Goal: Information Seeking & Learning: Learn about a topic

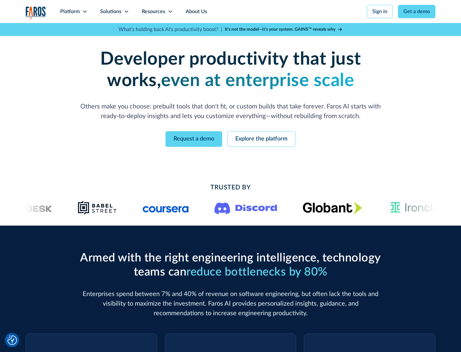
click at [84, 12] on icon at bounding box center [84, 11] width 5 height 5
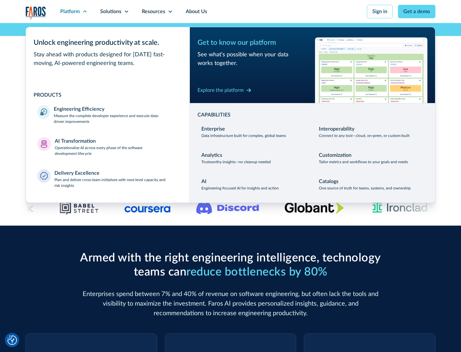
click at [116, 118] on p "Measure the complete developer experience and execute data-driven improvements" at bounding box center [116, 119] width 124 height 12
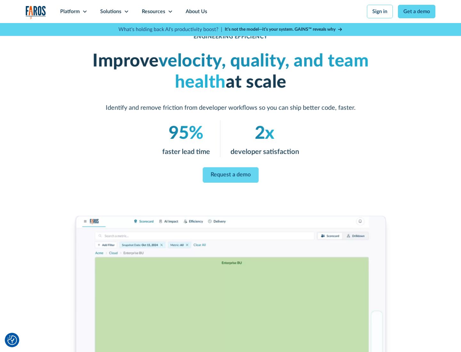
click at [230, 175] on link "Request a demo" at bounding box center [231, 174] width 56 height 15
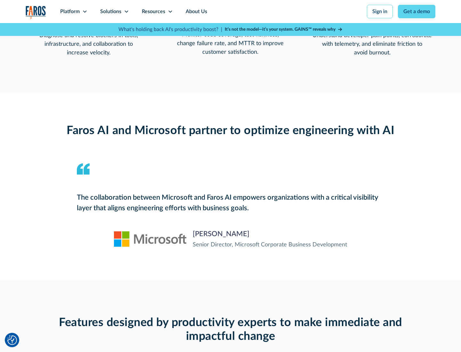
click at [84, 12] on icon at bounding box center [84, 11] width 5 height 5
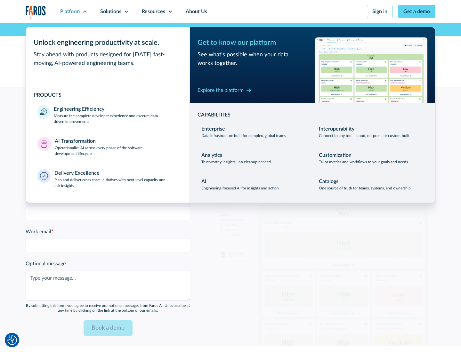
scroll to position [1404, 0]
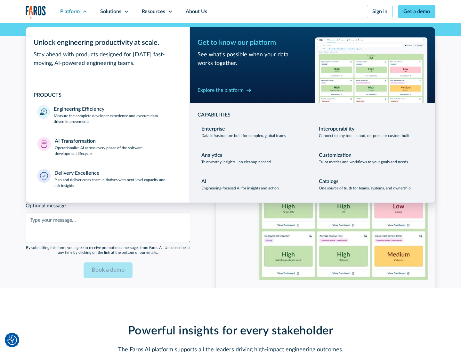
click at [116, 147] on p "Operationalize AI across every phase of the software development lifecycle" at bounding box center [117, 151] width 124 height 12
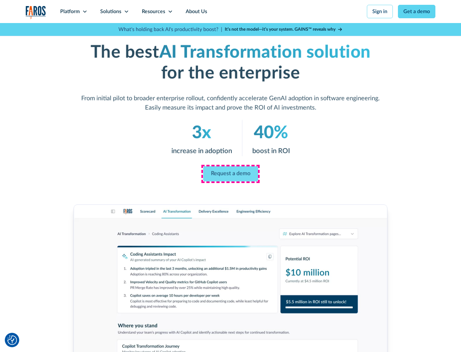
click at [230, 174] on link "Request a demo" at bounding box center [230, 173] width 55 height 15
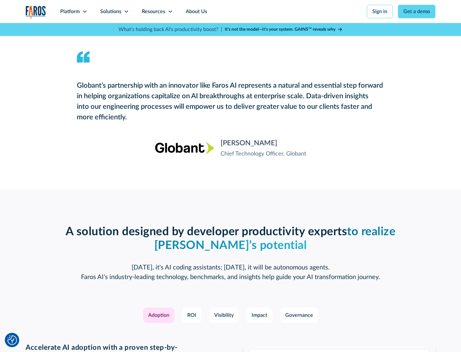
click at [74, 12] on div "Platform" at bounding box center [70, 12] width 20 height 8
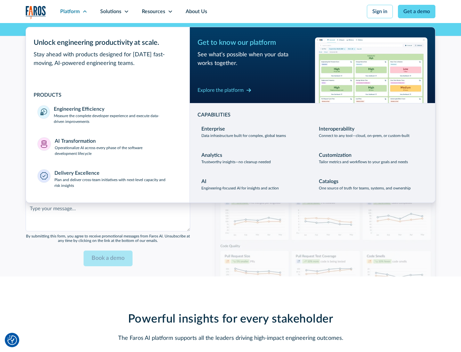
scroll to position [1558, 0]
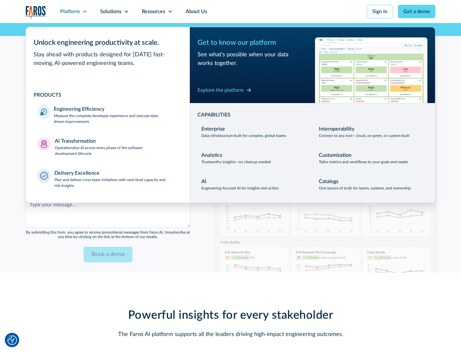
click at [220, 90] on div "Explore the platform" at bounding box center [220, 90] width 46 height 8
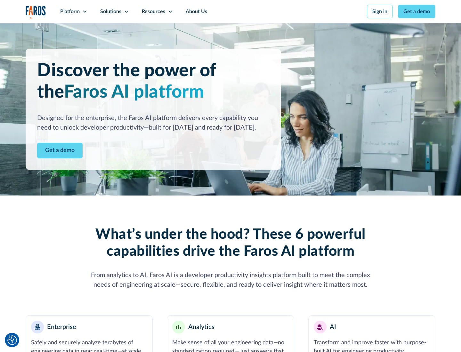
click at [60, 150] on link "Get a demo" at bounding box center [59, 151] width 45 height 16
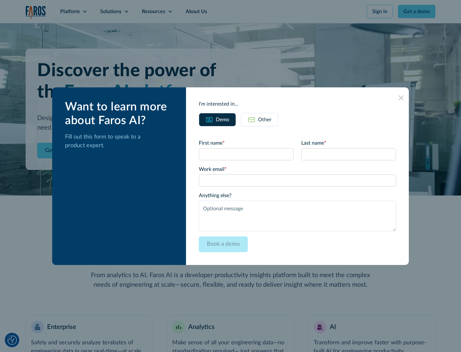
click at [265, 119] on div "Other" at bounding box center [264, 120] width 13 height 8
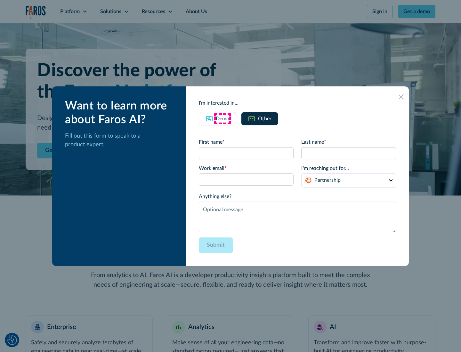
click at [222, 118] on div "Demo" at bounding box center [222, 119] width 13 height 8
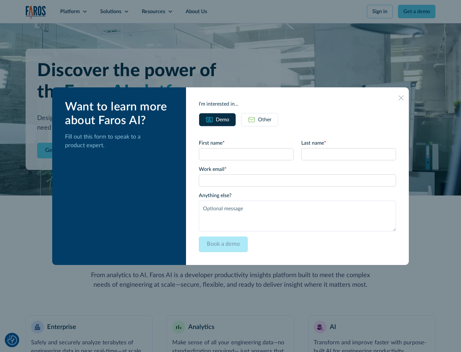
click at [401, 98] on icon at bounding box center [400, 97] width 5 height 5
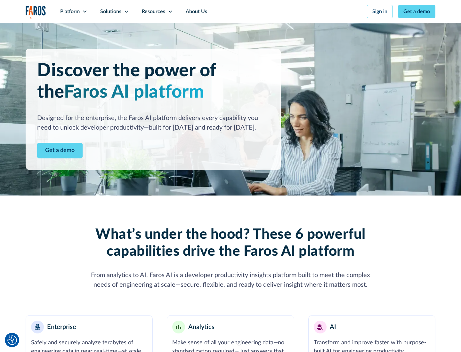
click at [84, 12] on icon at bounding box center [84, 11] width 5 height 5
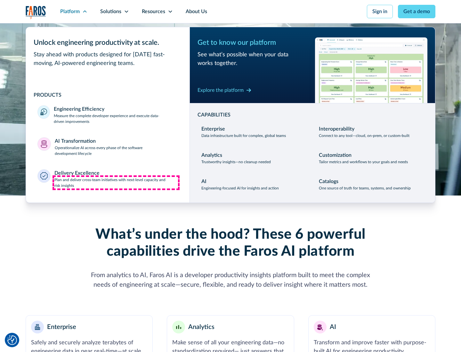
click at [116, 182] on p "Plan and deliver cross-team initiatives with next-level capacity and risk insig…" at bounding box center [116, 183] width 124 height 12
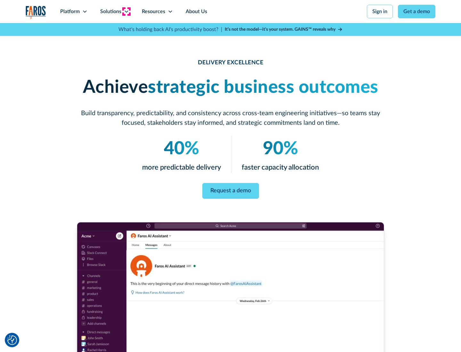
click at [126, 12] on icon at bounding box center [126, 11] width 5 height 5
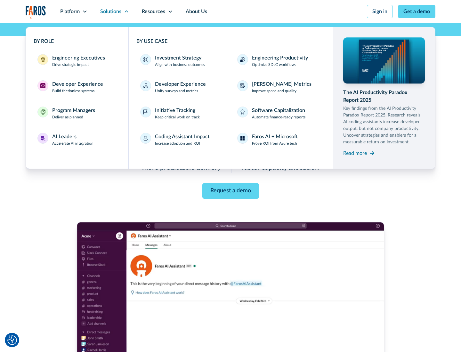
click at [77, 61] on div "Engineering Executives" at bounding box center [78, 58] width 53 height 8
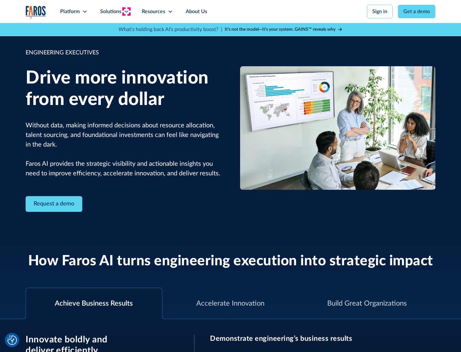
click at [126, 12] on icon at bounding box center [126, 11] width 5 height 5
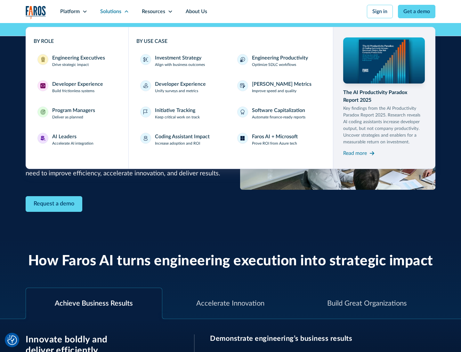
click at [77, 84] on div "Developer Experience" at bounding box center [77, 84] width 51 height 8
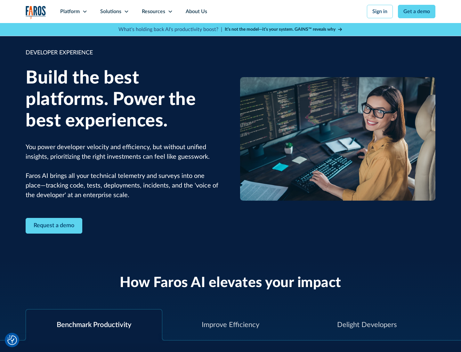
click at [114, 12] on div "Solutions" at bounding box center [110, 12] width 21 height 8
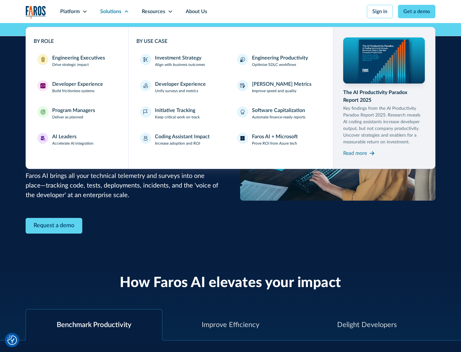
click at [73, 113] on div "Program Managers" at bounding box center [73, 111] width 43 height 8
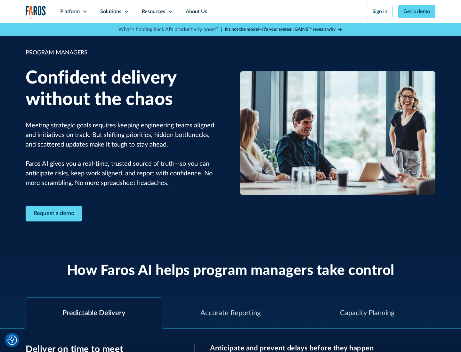
click at [126, 12] on icon at bounding box center [126, 11] width 5 height 5
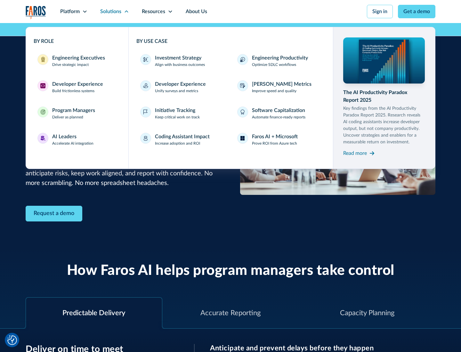
click at [73, 140] on div "AI Leaders" at bounding box center [64, 137] width 24 height 8
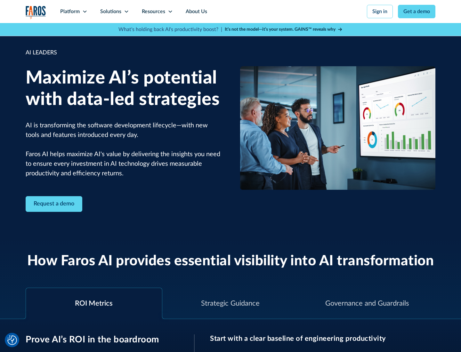
click at [126, 12] on icon at bounding box center [126, 11] width 5 height 5
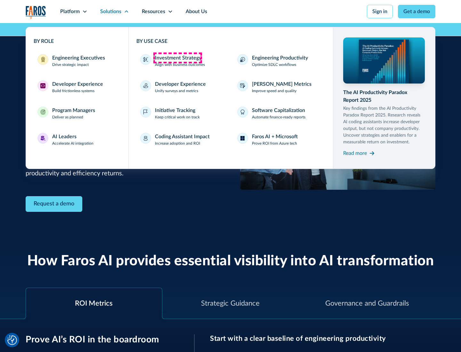
click at [177, 58] on div "Investment Strategy" at bounding box center [178, 58] width 46 height 8
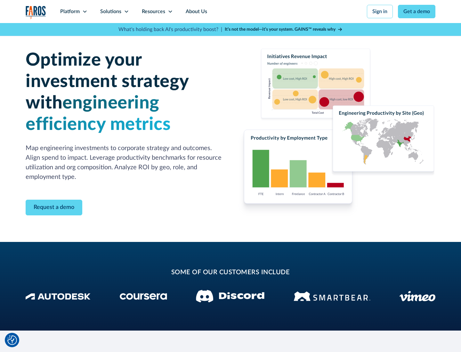
click at [126, 12] on icon at bounding box center [126, 11] width 5 height 5
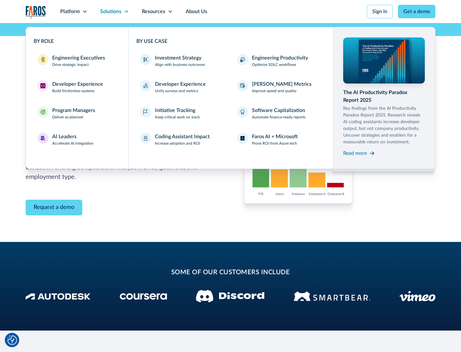
click at [274, 143] on p "Prove ROI from Azure tech" at bounding box center [274, 143] width 45 height 6
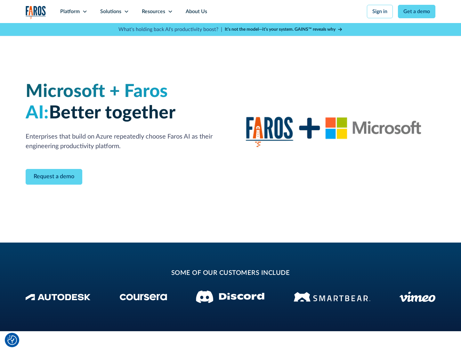
click at [126, 12] on icon at bounding box center [126, 11] width 5 height 5
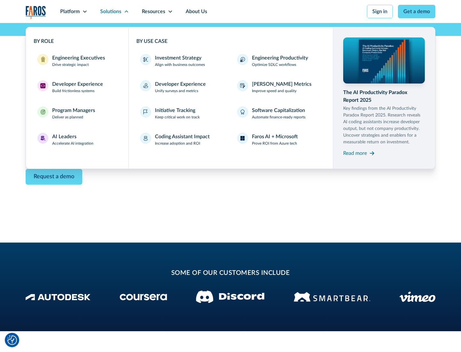
click at [355, 153] on div "Read more" at bounding box center [355, 153] width 24 height 8
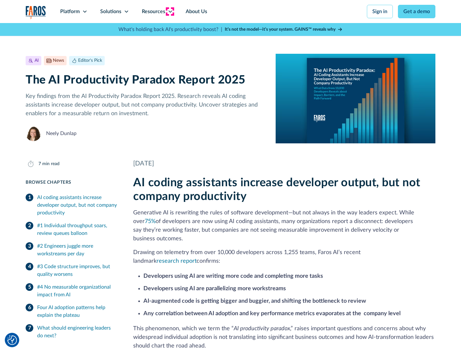
click at [170, 12] on icon at bounding box center [170, 11] width 5 height 5
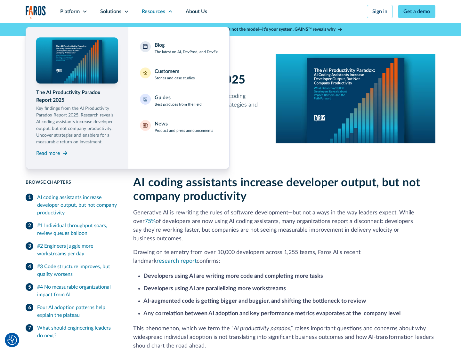
click at [186, 48] on div "Blog The latest on AI, DevProd, and DevEx" at bounding box center [186, 47] width 63 height 13
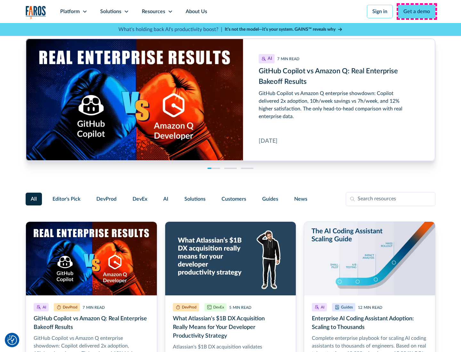
click at [417, 12] on link "Get a demo" at bounding box center [416, 11] width 37 height 13
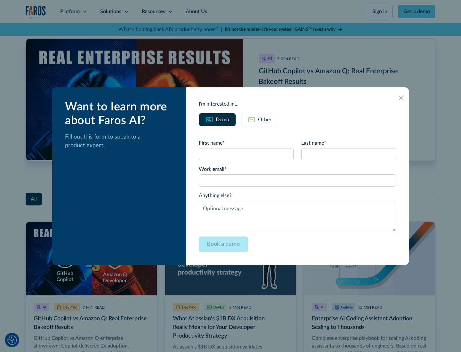
click at [260, 119] on div "Other" at bounding box center [264, 120] width 13 height 8
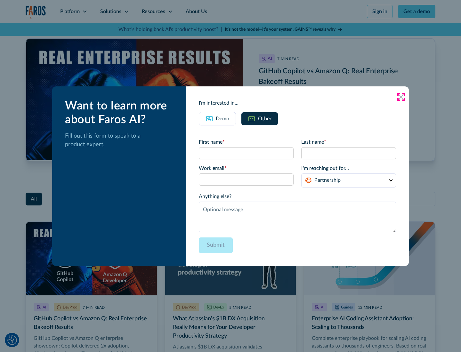
click at [401, 97] on icon at bounding box center [400, 96] width 5 height 5
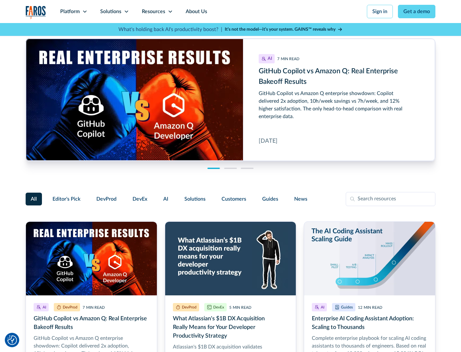
click at [196, 12] on link "About Us" at bounding box center [196, 11] width 34 height 23
